Goal: Task Accomplishment & Management: Complete application form

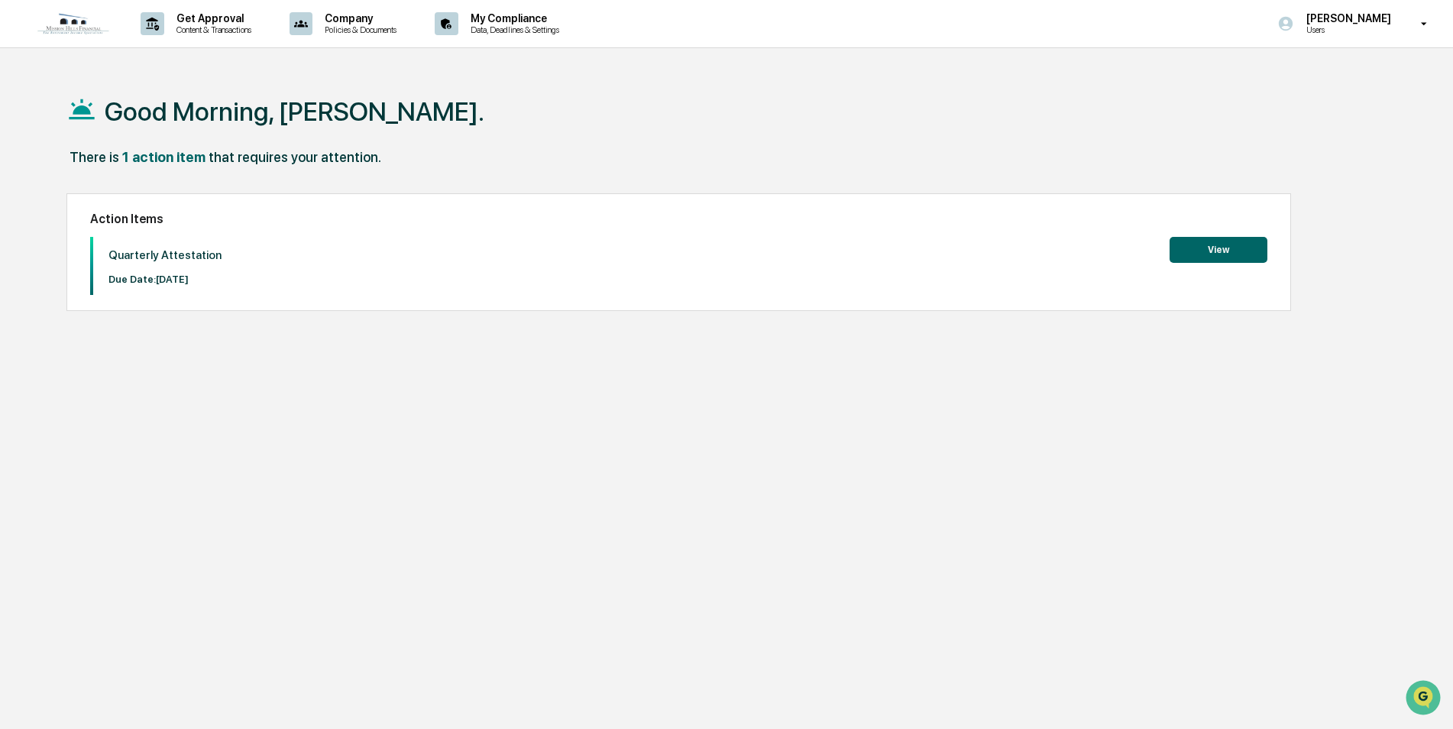
click at [1278, 242] on div "Action Items Quarterly Attestation Due Date: [DATE] View" at bounding box center [678, 252] width 1225 height 118
click at [1233, 249] on button "View" at bounding box center [1219, 250] width 98 height 26
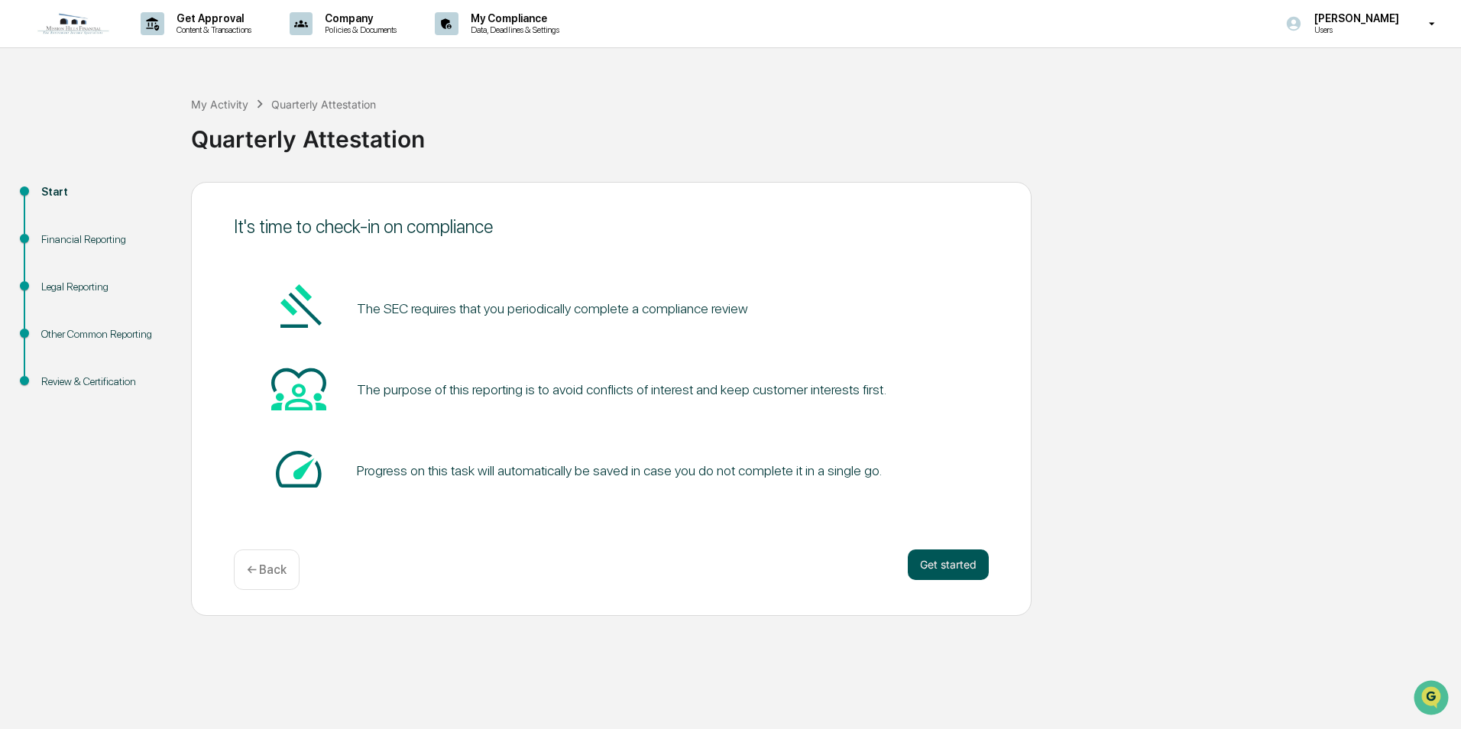
click at [949, 565] on button "Get started" at bounding box center [948, 564] width 81 height 31
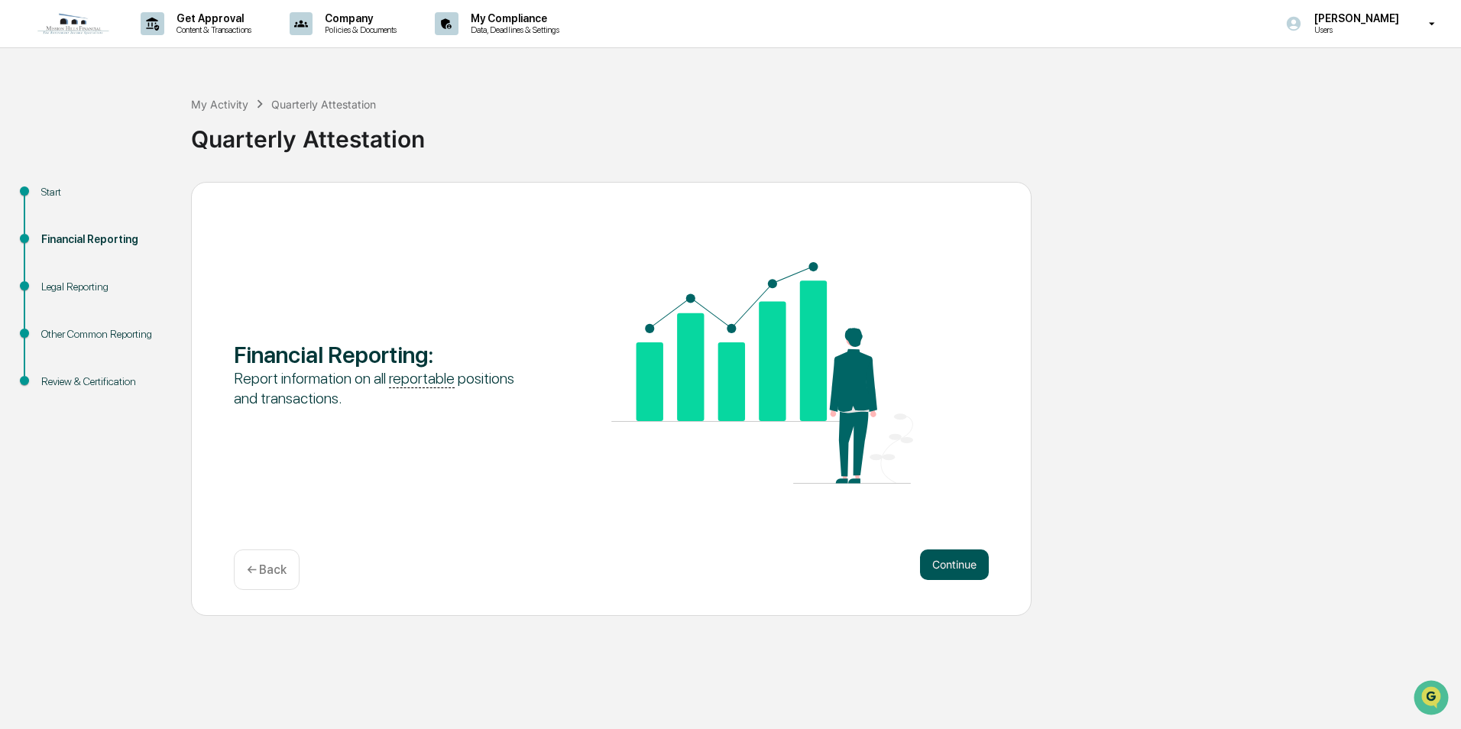
click at [960, 555] on button "Continue" at bounding box center [954, 564] width 69 height 31
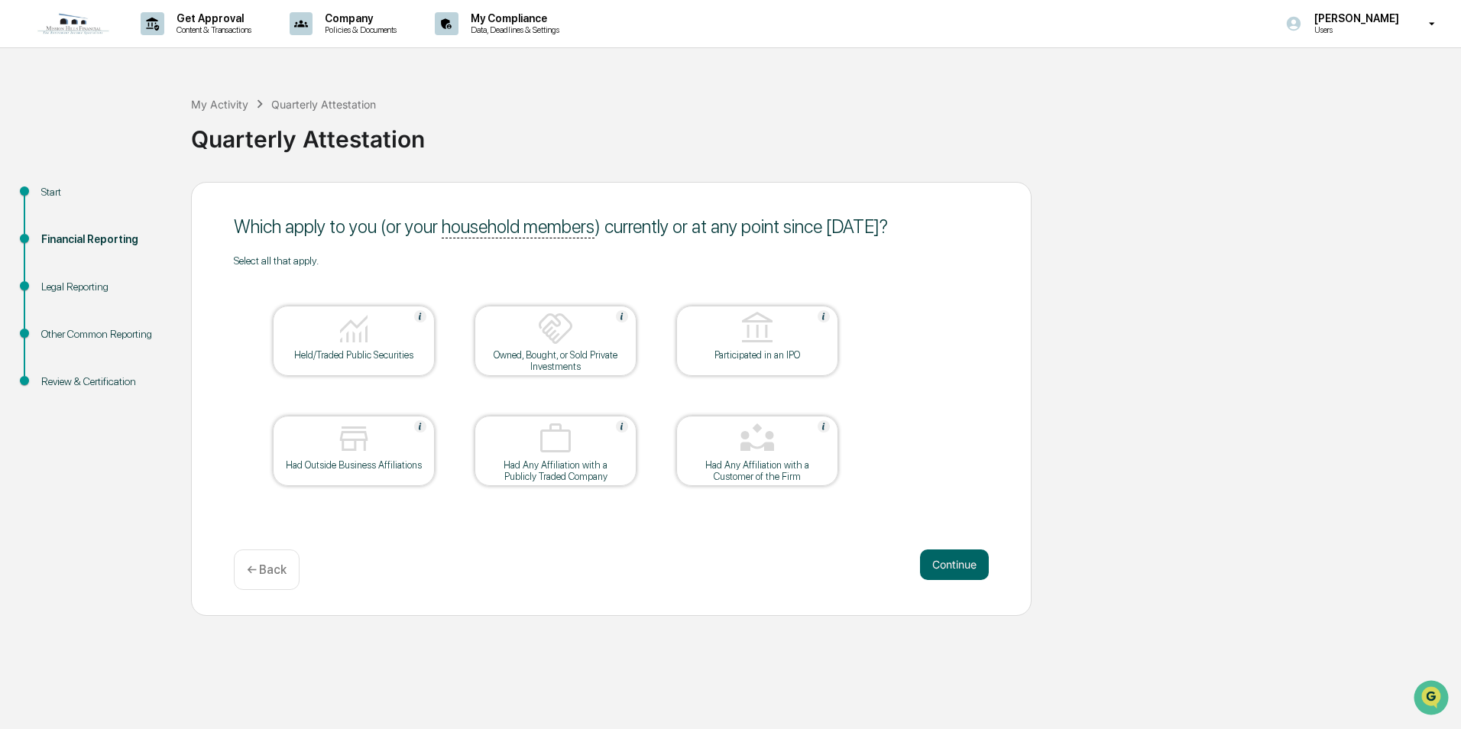
click at [960, 555] on button "Continue" at bounding box center [954, 564] width 69 height 31
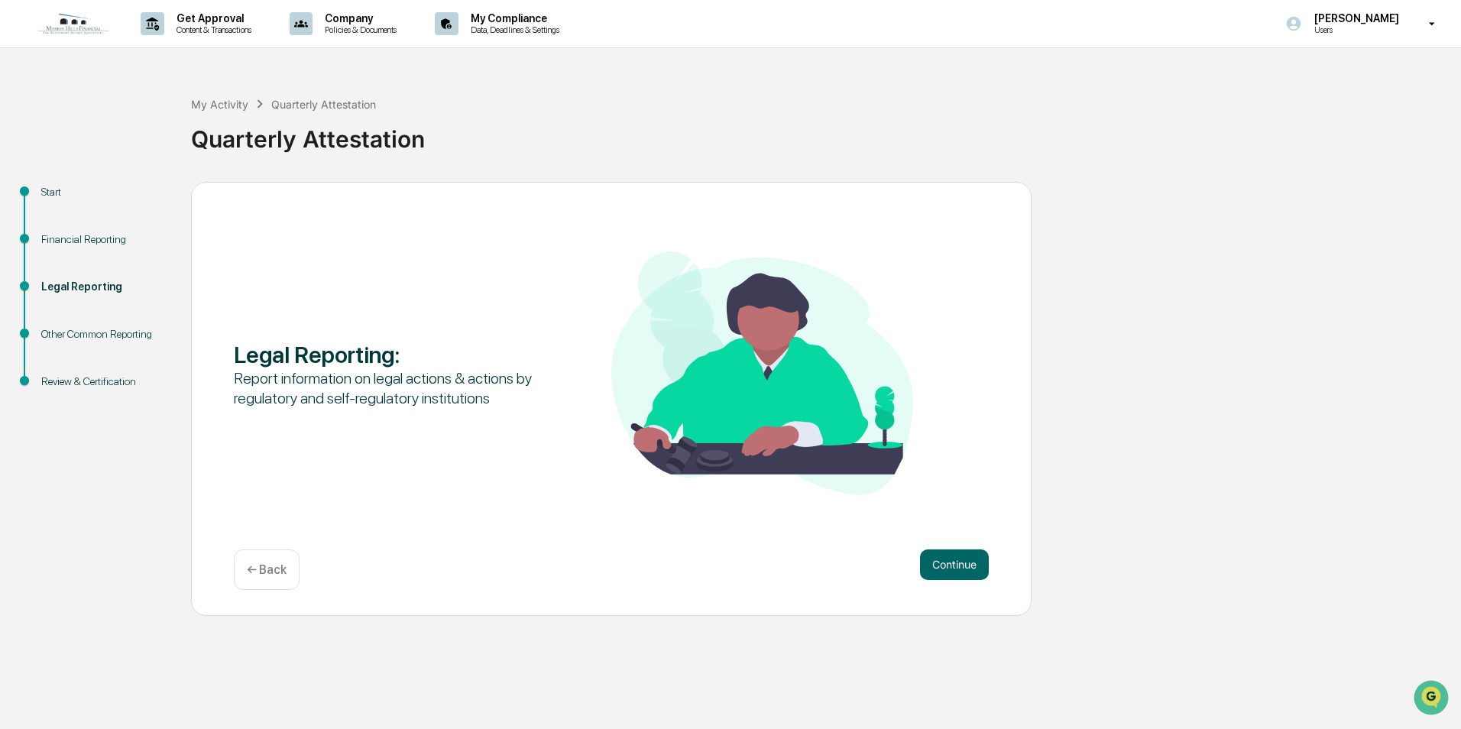
click at [960, 555] on button "Continue" at bounding box center [954, 564] width 69 height 31
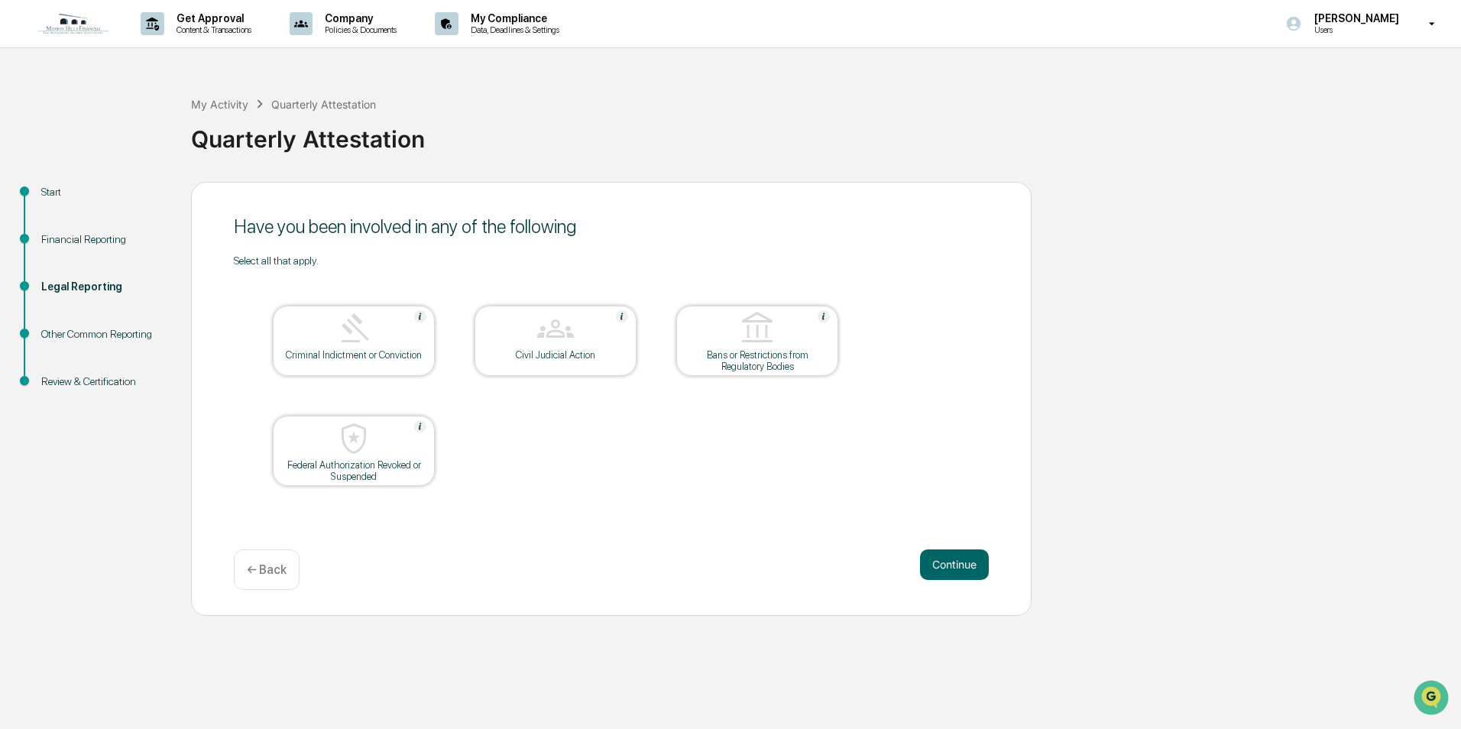
click at [960, 555] on button "Continue" at bounding box center [954, 564] width 69 height 31
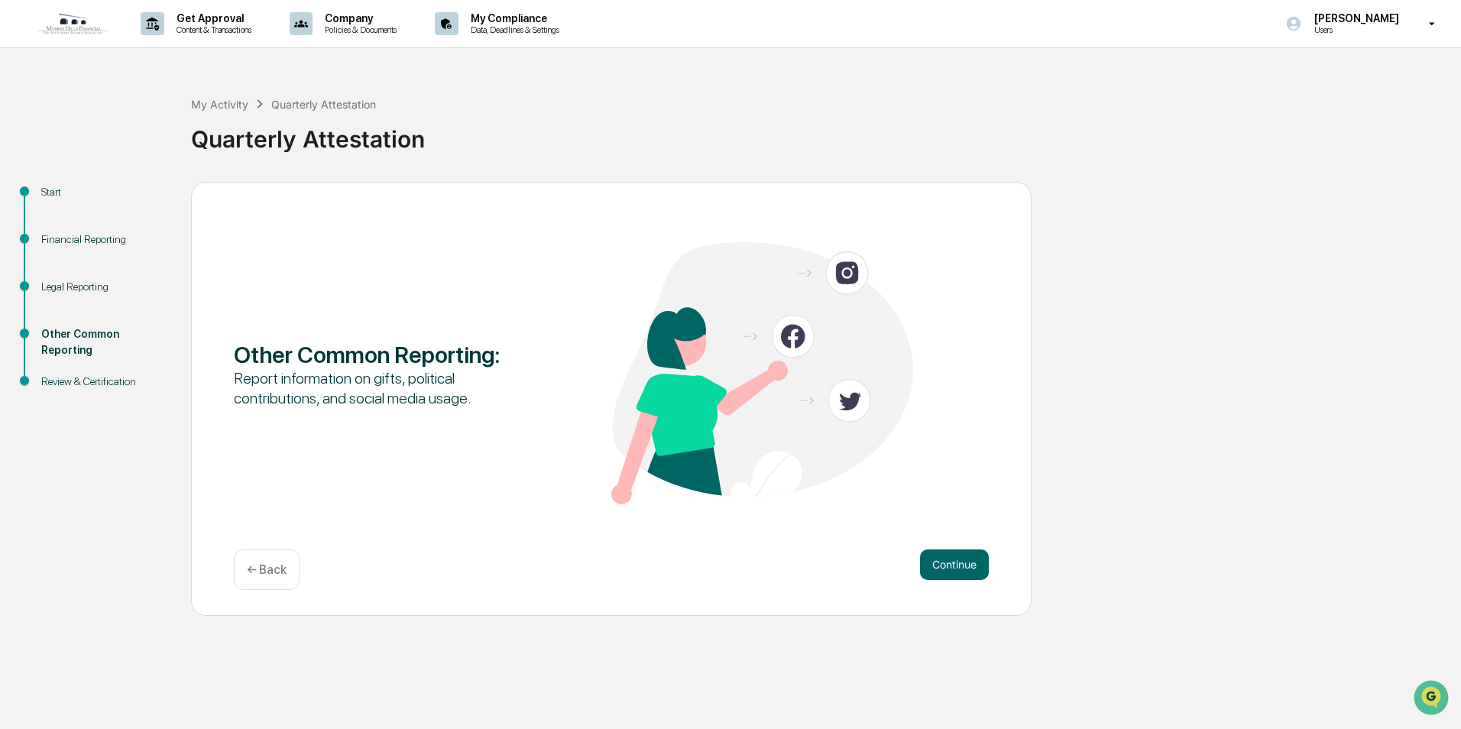
click at [260, 562] on p "← Back" at bounding box center [267, 569] width 40 height 15
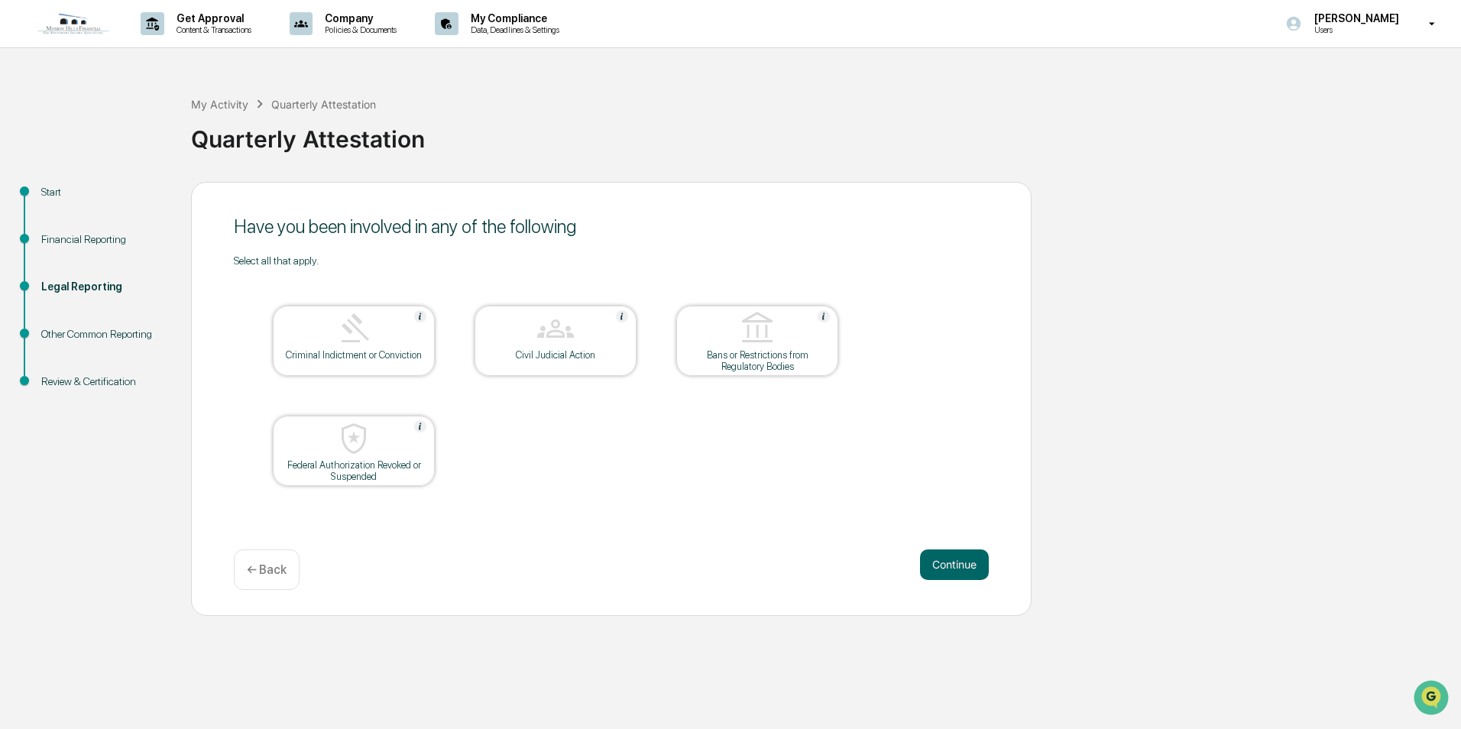
click at [272, 572] on p "← Back" at bounding box center [267, 569] width 40 height 15
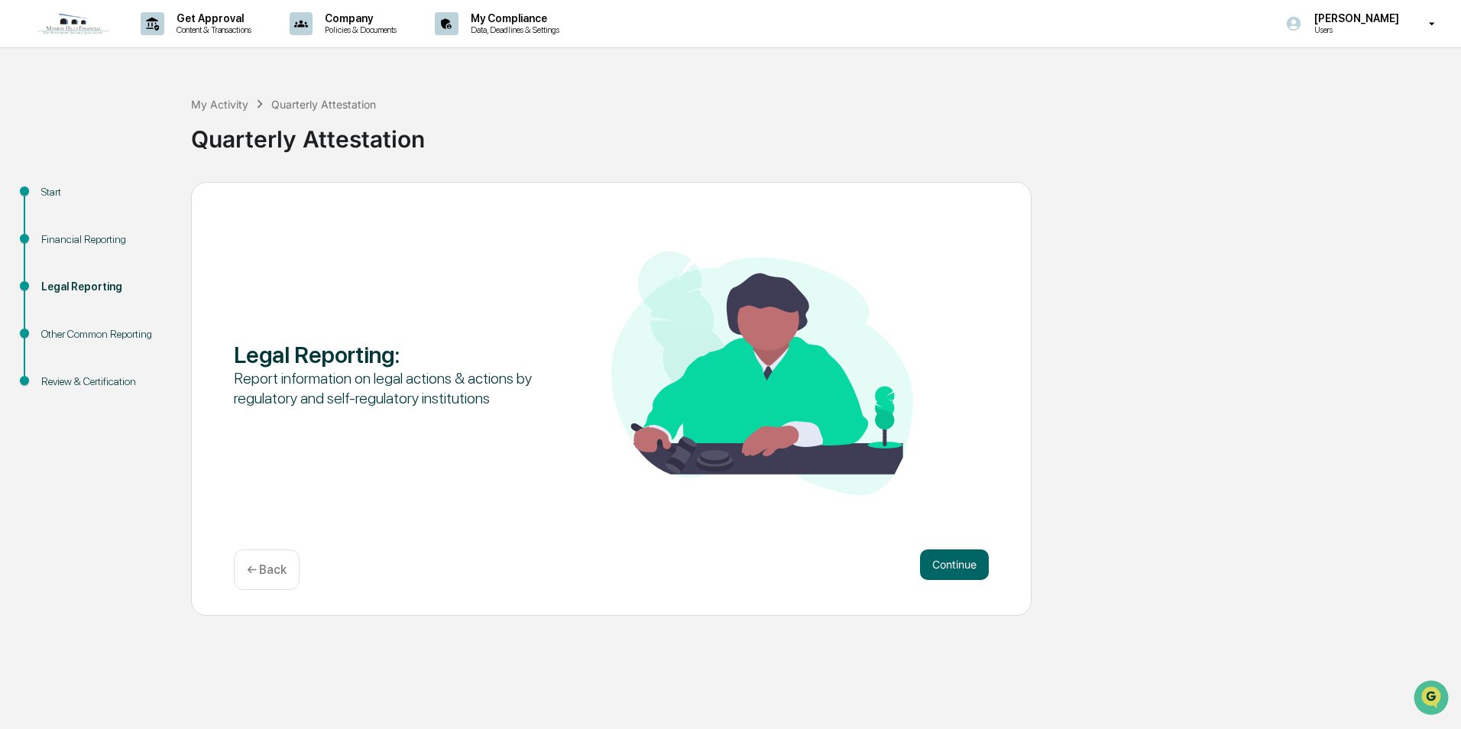
click at [273, 572] on p "← Back" at bounding box center [267, 569] width 40 height 15
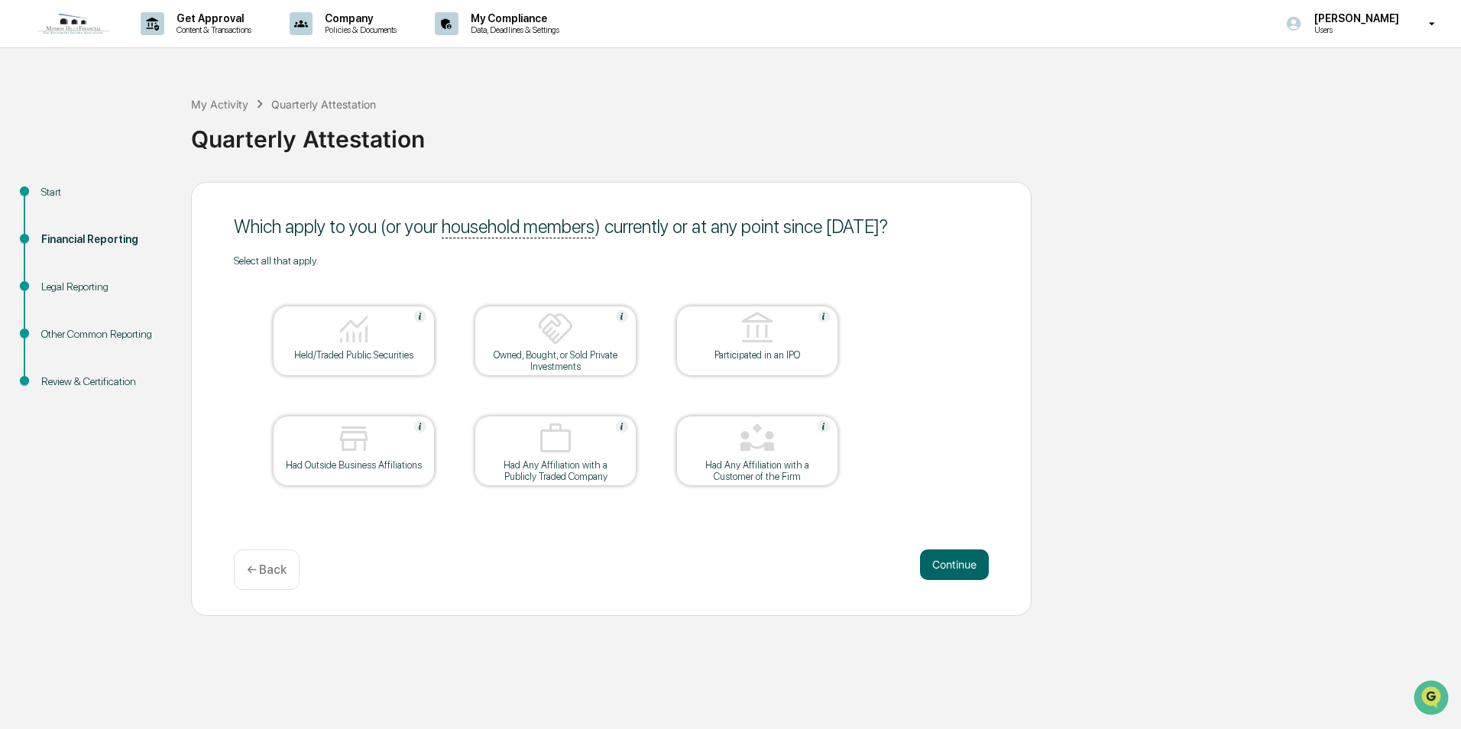
click at [265, 571] on p "← Back" at bounding box center [267, 569] width 40 height 15
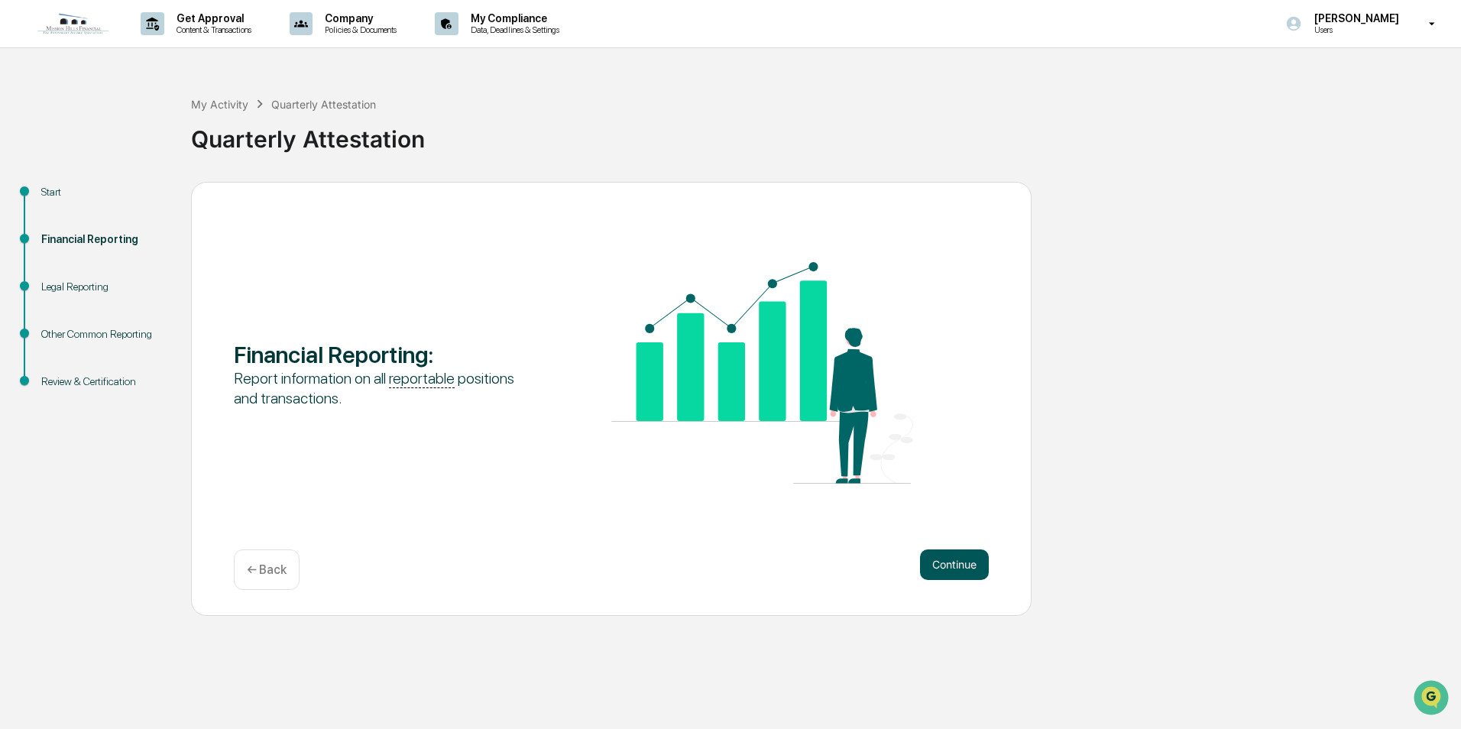
click at [964, 569] on button "Continue" at bounding box center [954, 564] width 69 height 31
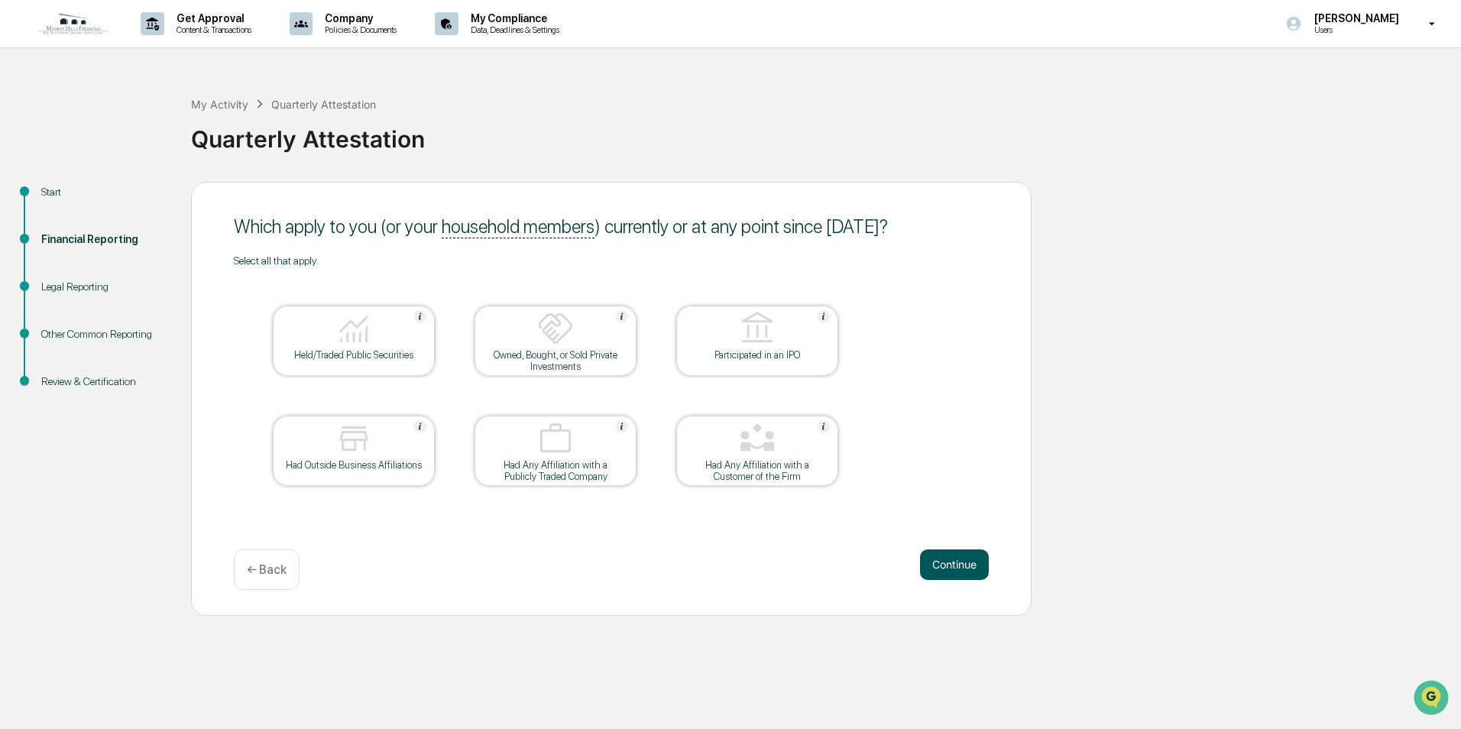
click at [964, 569] on button "Continue" at bounding box center [954, 564] width 69 height 31
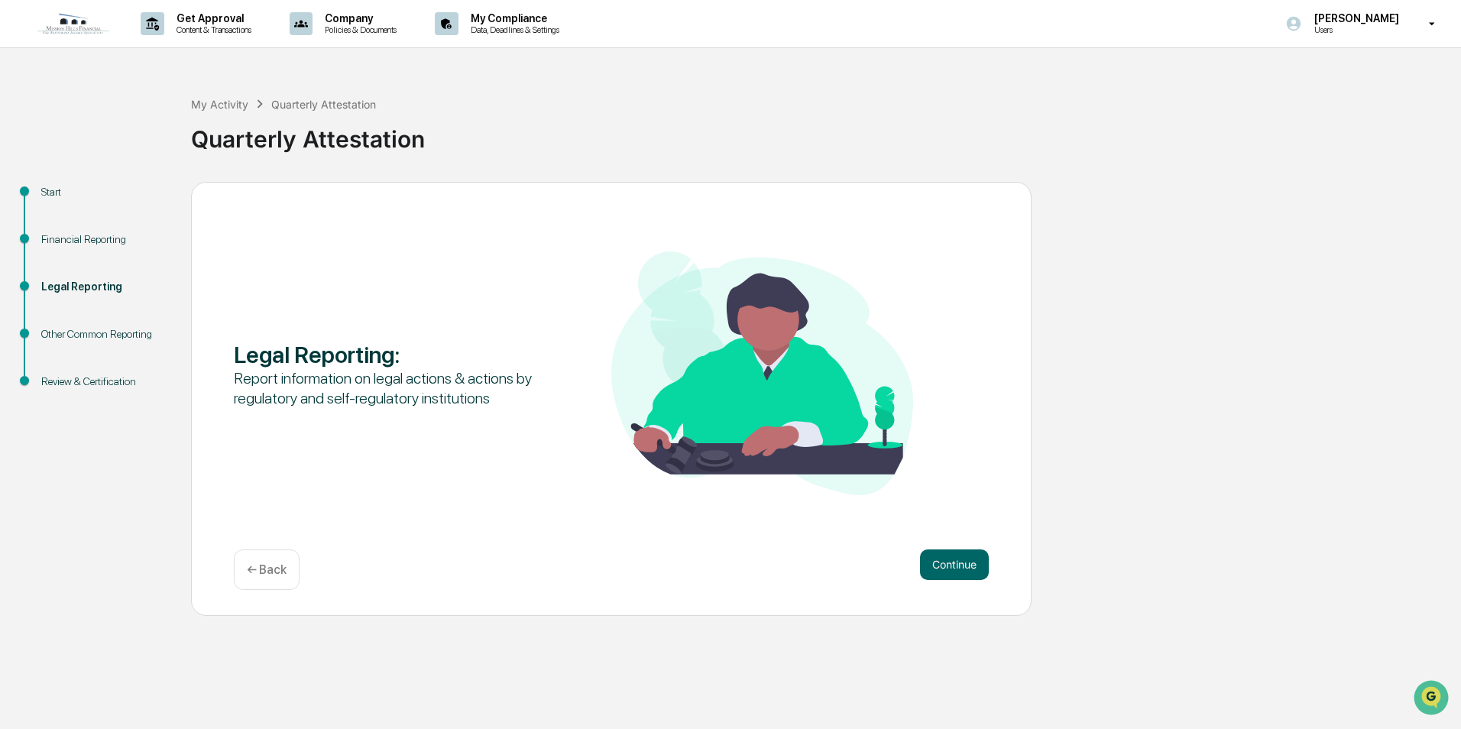
click at [964, 569] on button "Continue" at bounding box center [954, 564] width 69 height 31
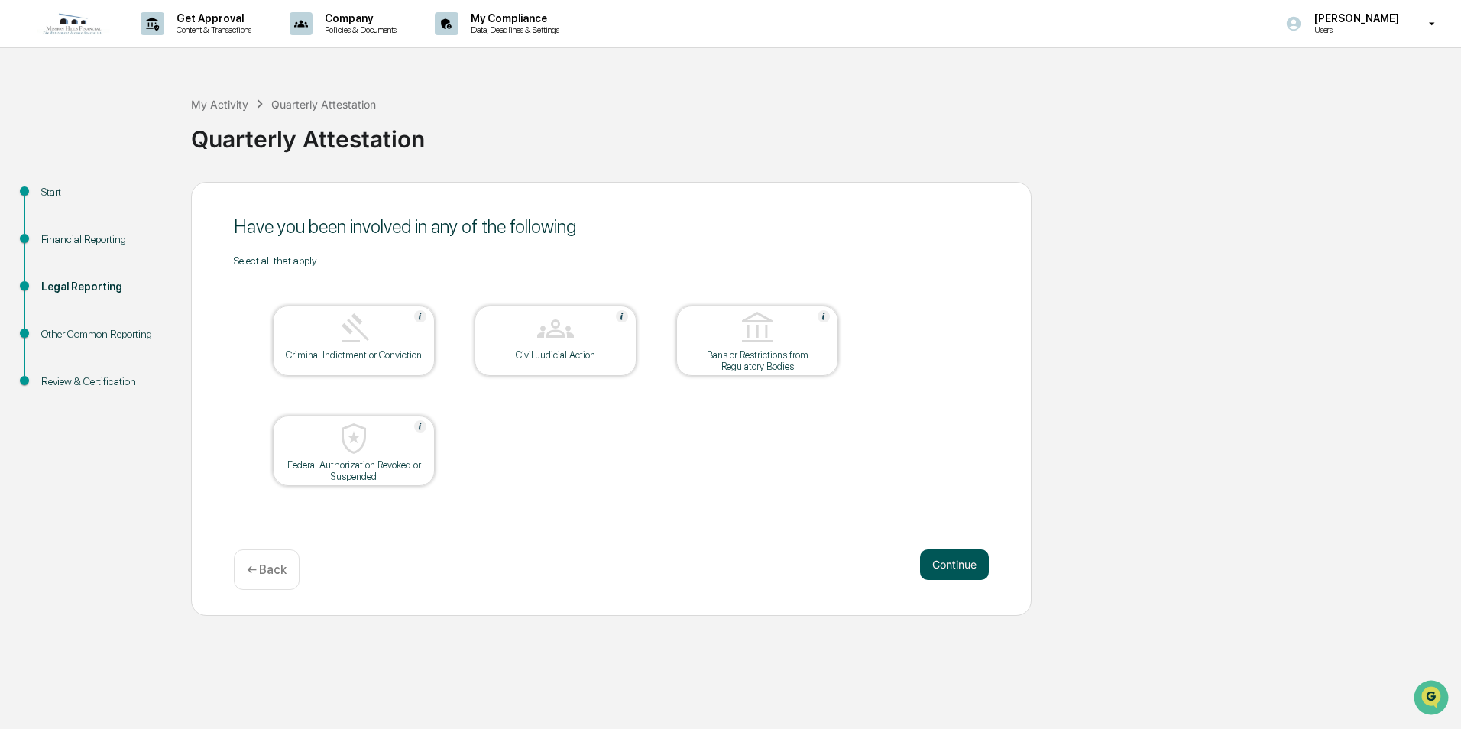
click at [948, 559] on button "Continue" at bounding box center [954, 564] width 69 height 31
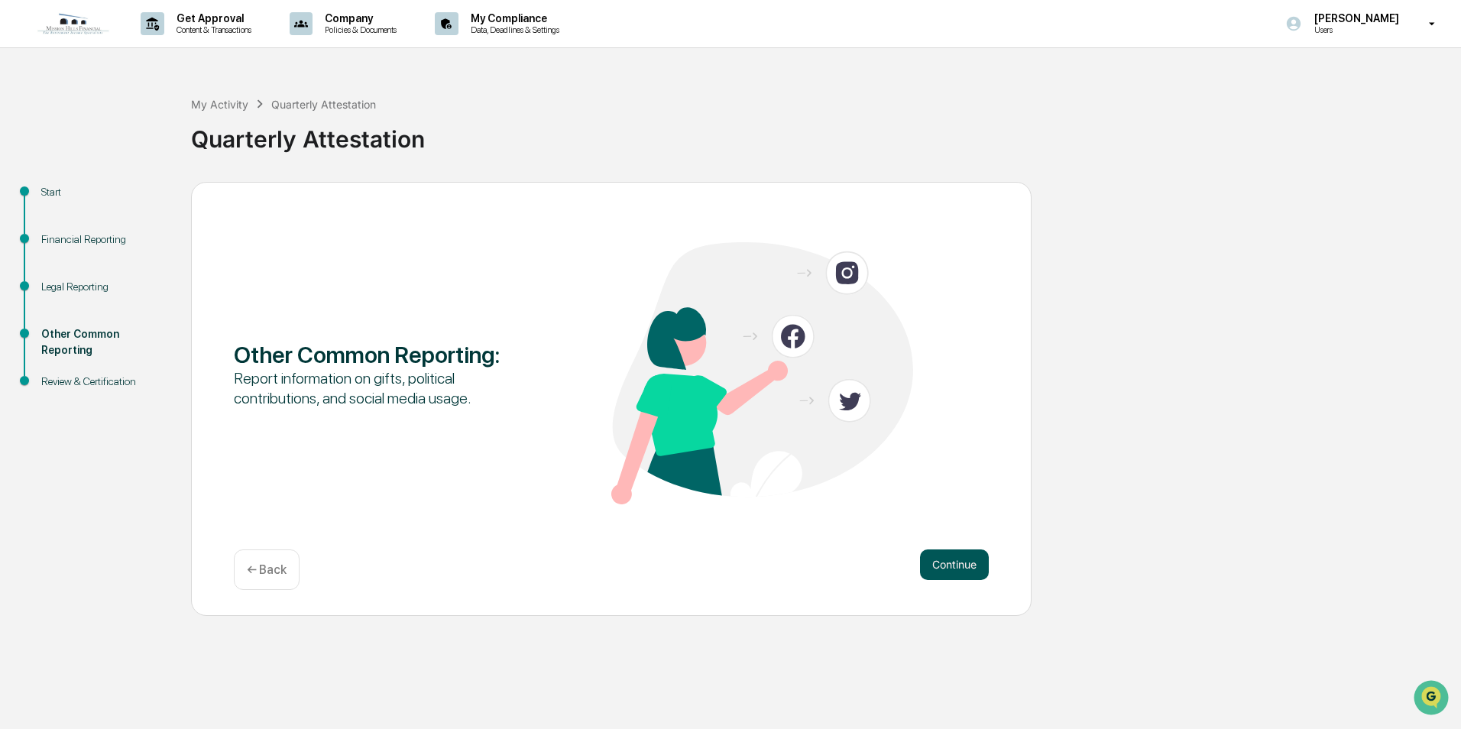
click at [947, 559] on button "Continue" at bounding box center [954, 564] width 69 height 31
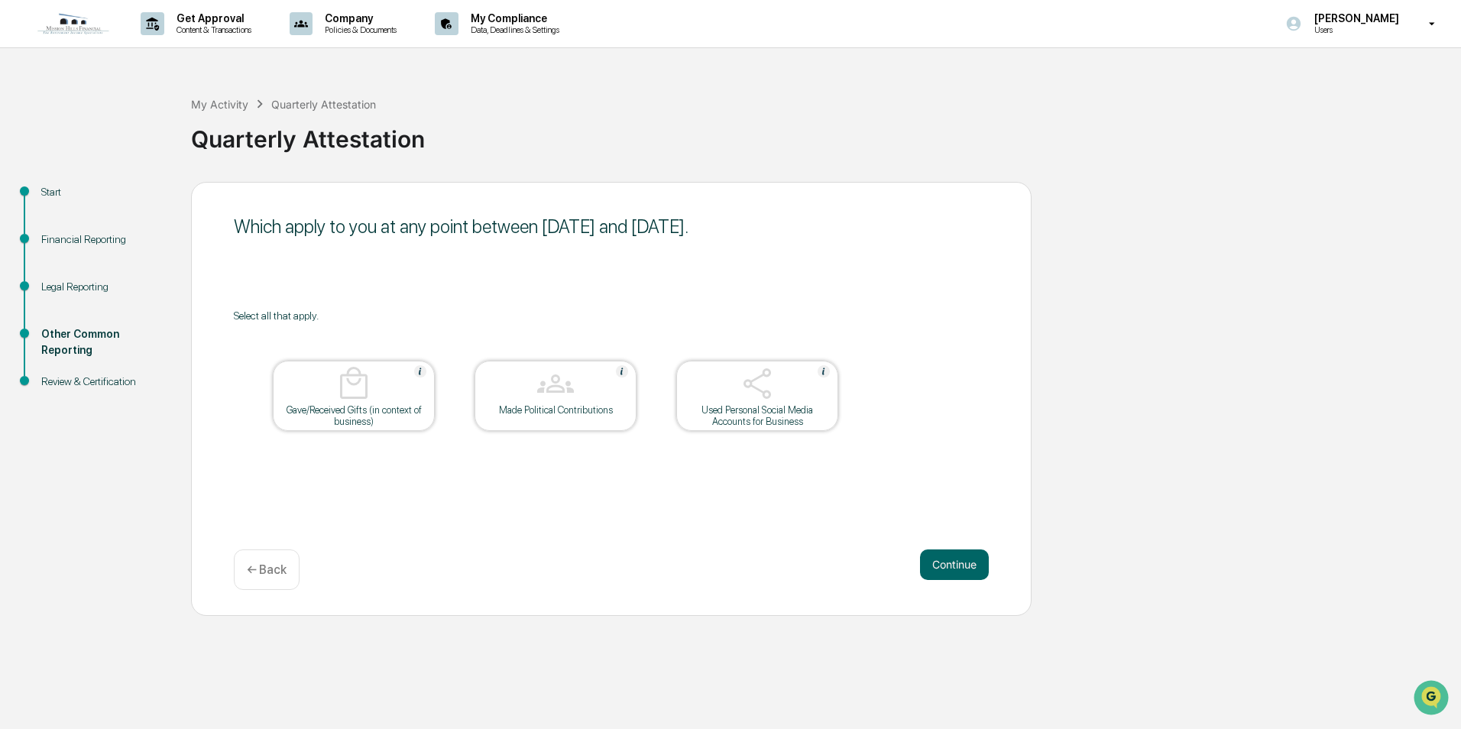
click at [947, 559] on button "Continue" at bounding box center [954, 564] width 69 height 31
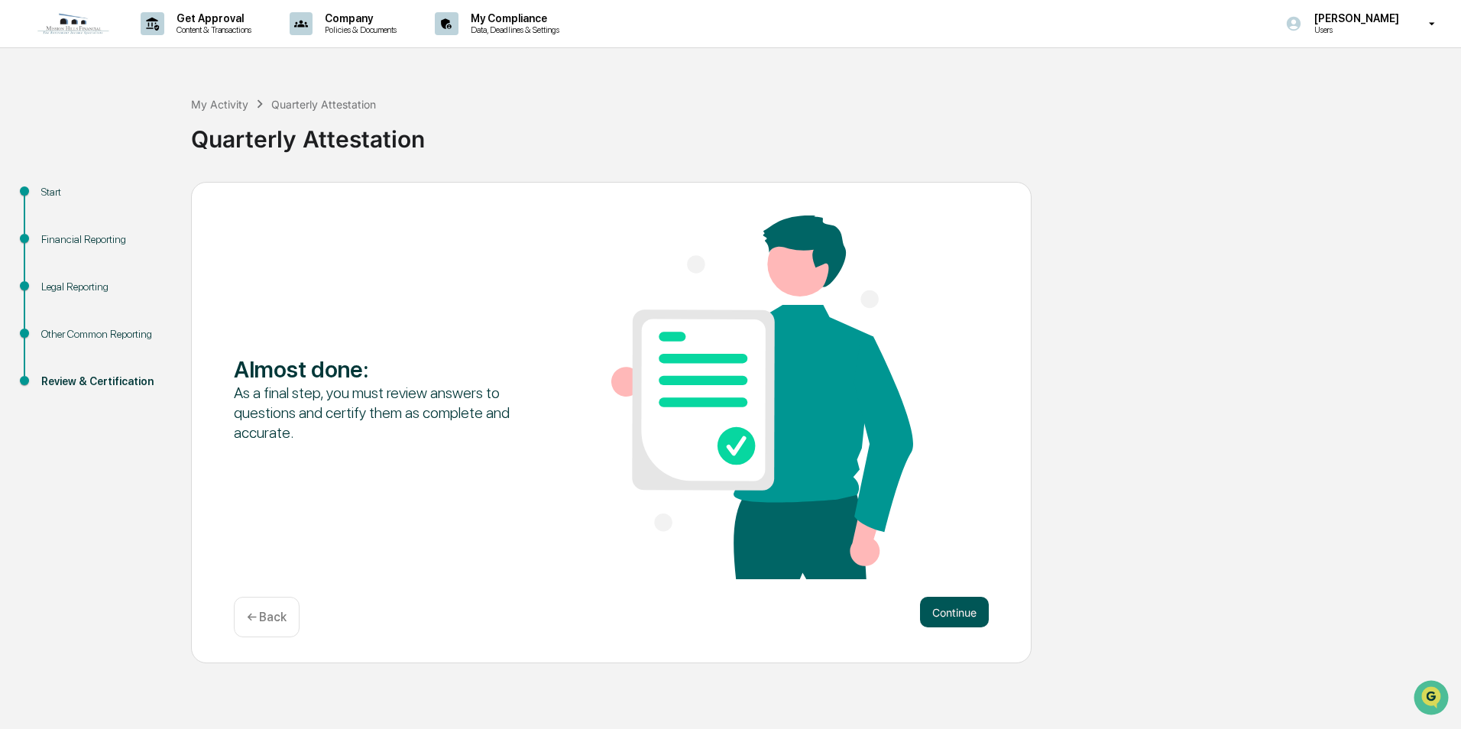
click at [947, 612] on button "Continue" at bounding box center [954, 612] width 69 height 31
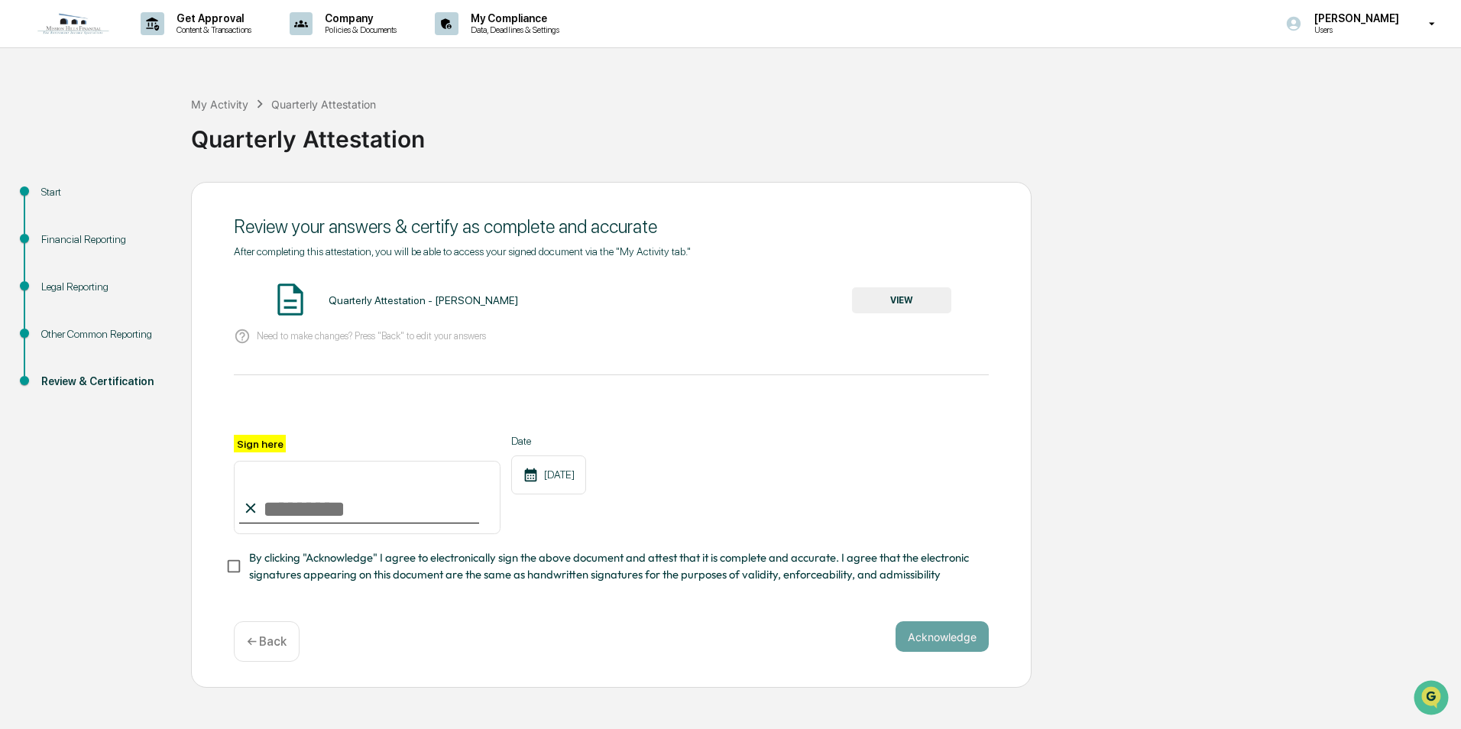
click at [306, 368] on div "After completing this attestation, you will be able to access your signed docum…" at bounding box center [611, 414] width 755 height 339
click at [277, 523] on input "Sign here" at bounding box center [367, 497] width 267 height 73
type input "**********"
click at [565, 546] on div "**********" at bounding box center [611, 509] width 755 height 148
click at [284, 563] on span "By clicking "Acknowledge" I agree to electronically sign the above document and…" at bounding box center [612, 566] width 727 height 34
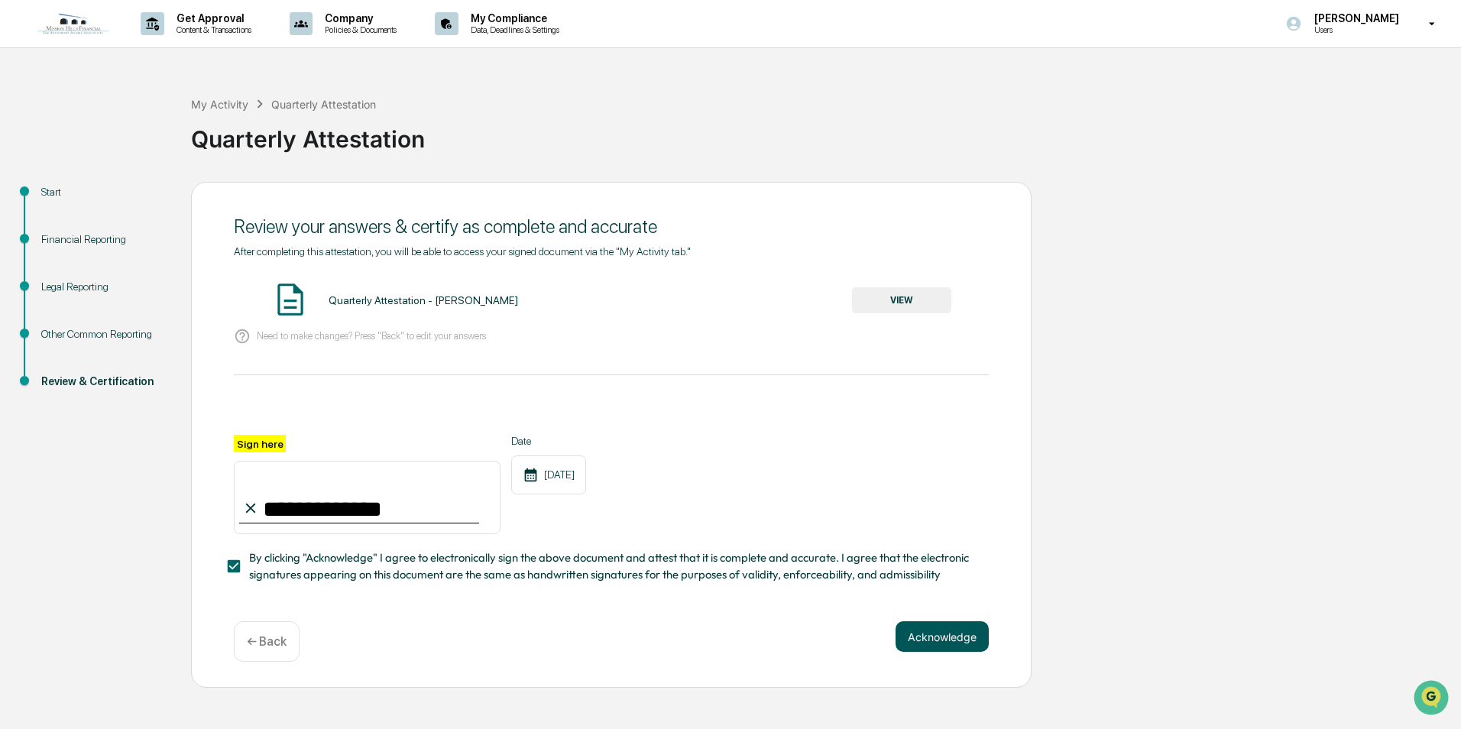
click at [933, 640] on button "Acknowledge" at bounding box center [942, 636] width 93 height 31
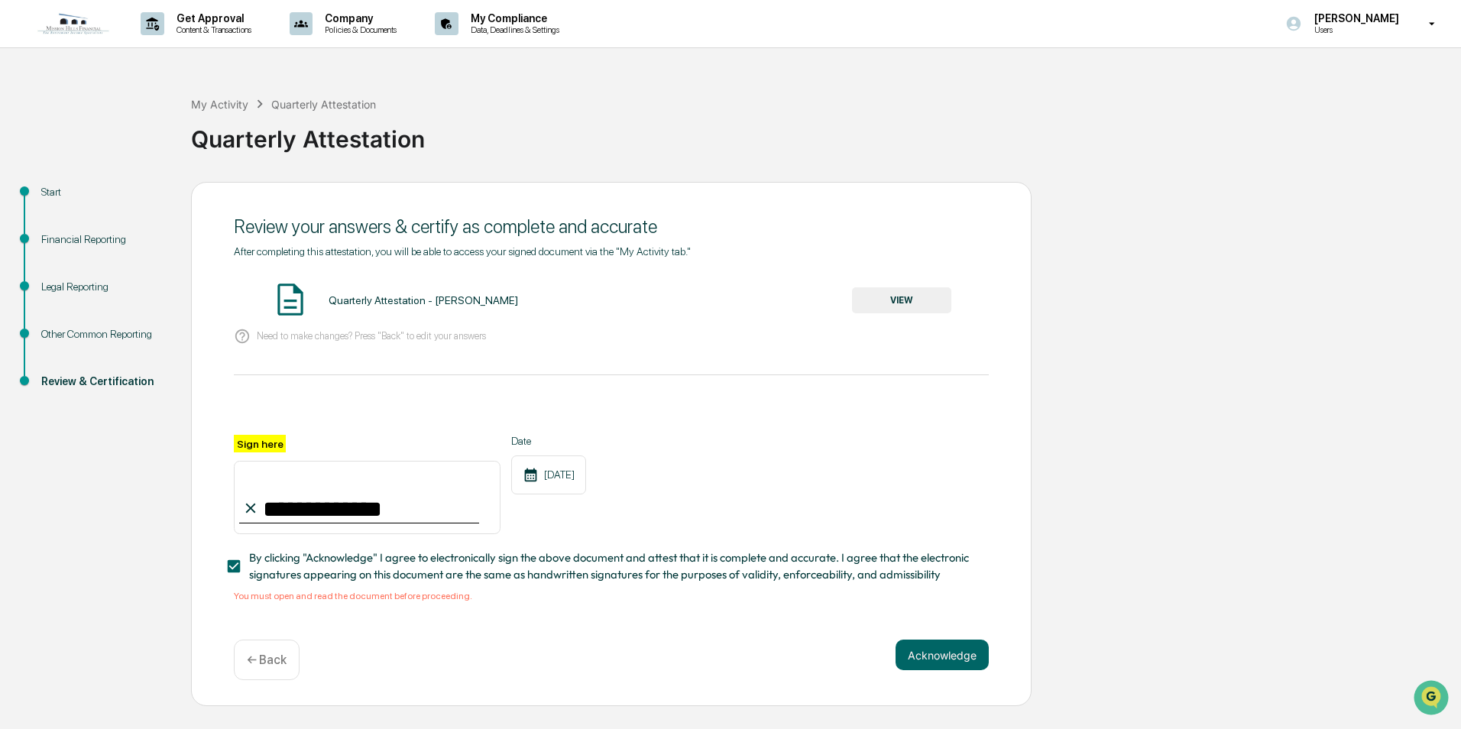
click at [907, 298] on button "VIEW" at bounding box center [901, 300] width 99 height 26
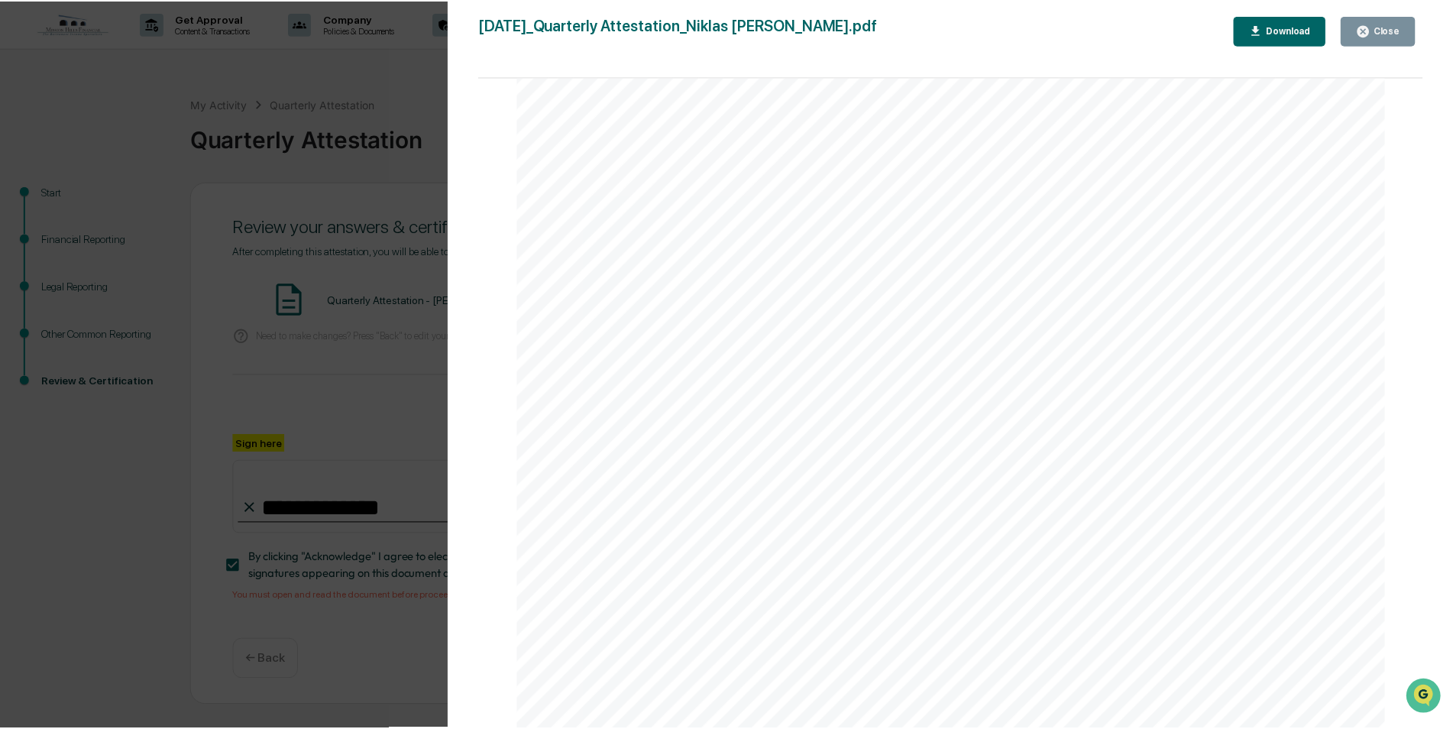
scroll to position [4474, 0]
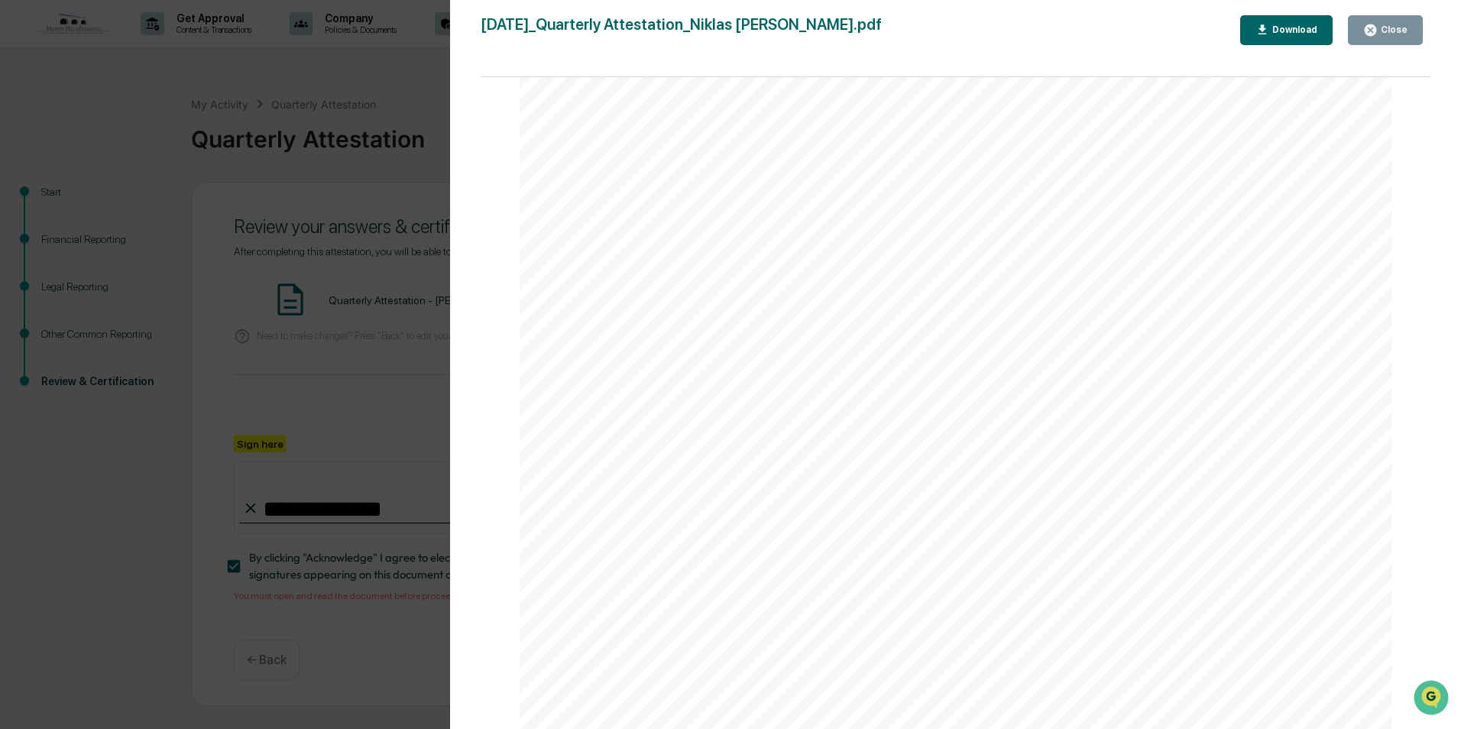
click at [1395, 24] on div "Close" at bounding box center [1393, 29] width 30 height 11
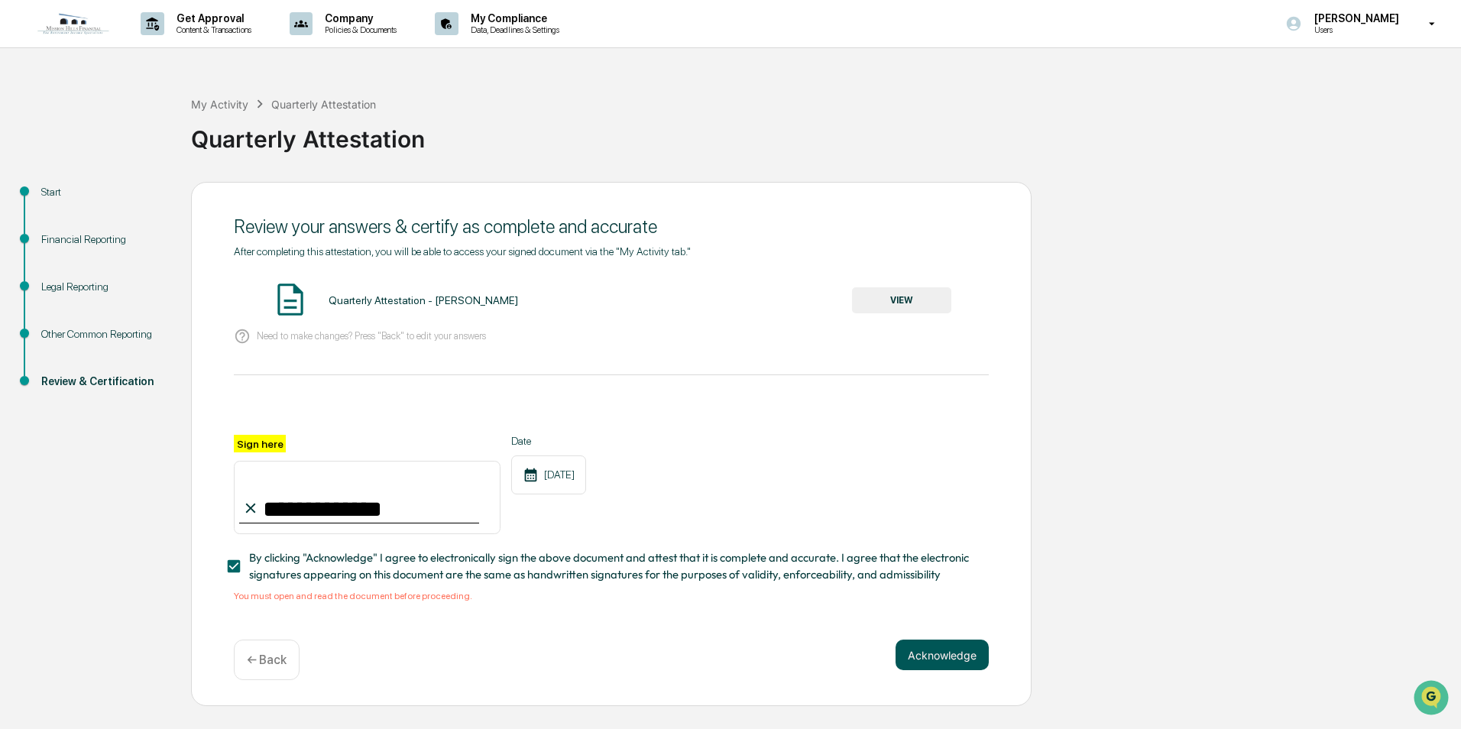
click at [930, 665] on button "Acknowledge" at bounding box center [942, 655] width 93 height 31
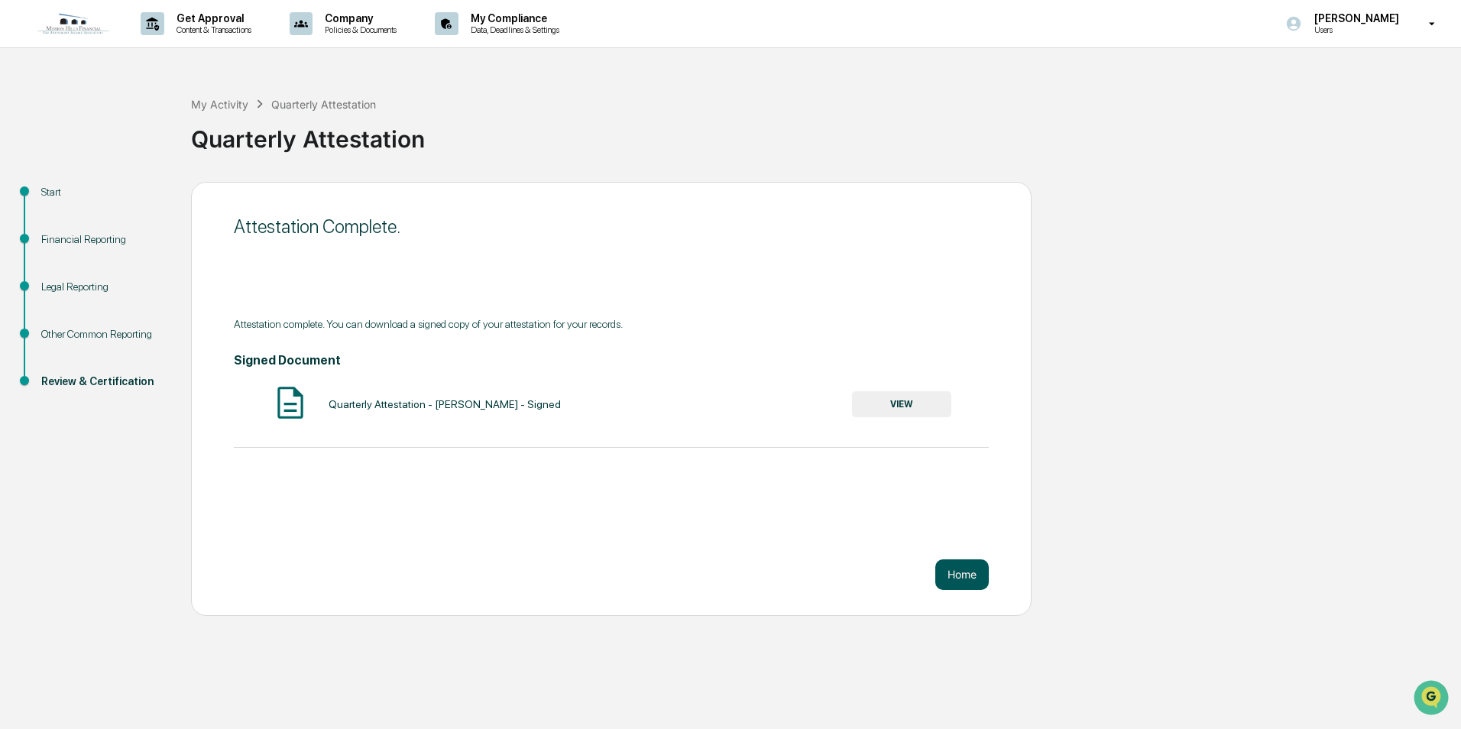
click at [964, 573] on button "Home" at bounding box center [961, 574] width 53 height 31
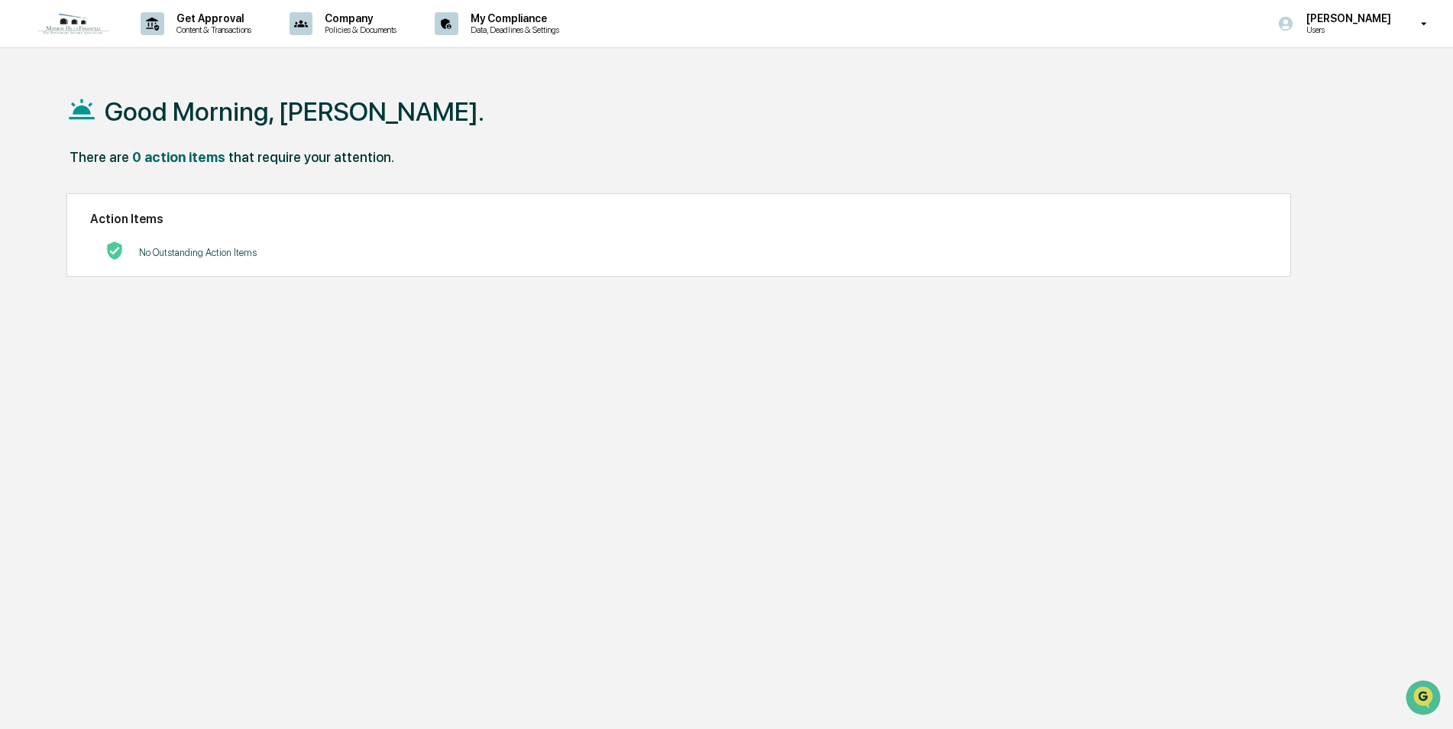
click at [66, 25] on img at bounding box center [73, 23] width 73 height 23
